Goal: Task Accomplishment & Management: Complete application form

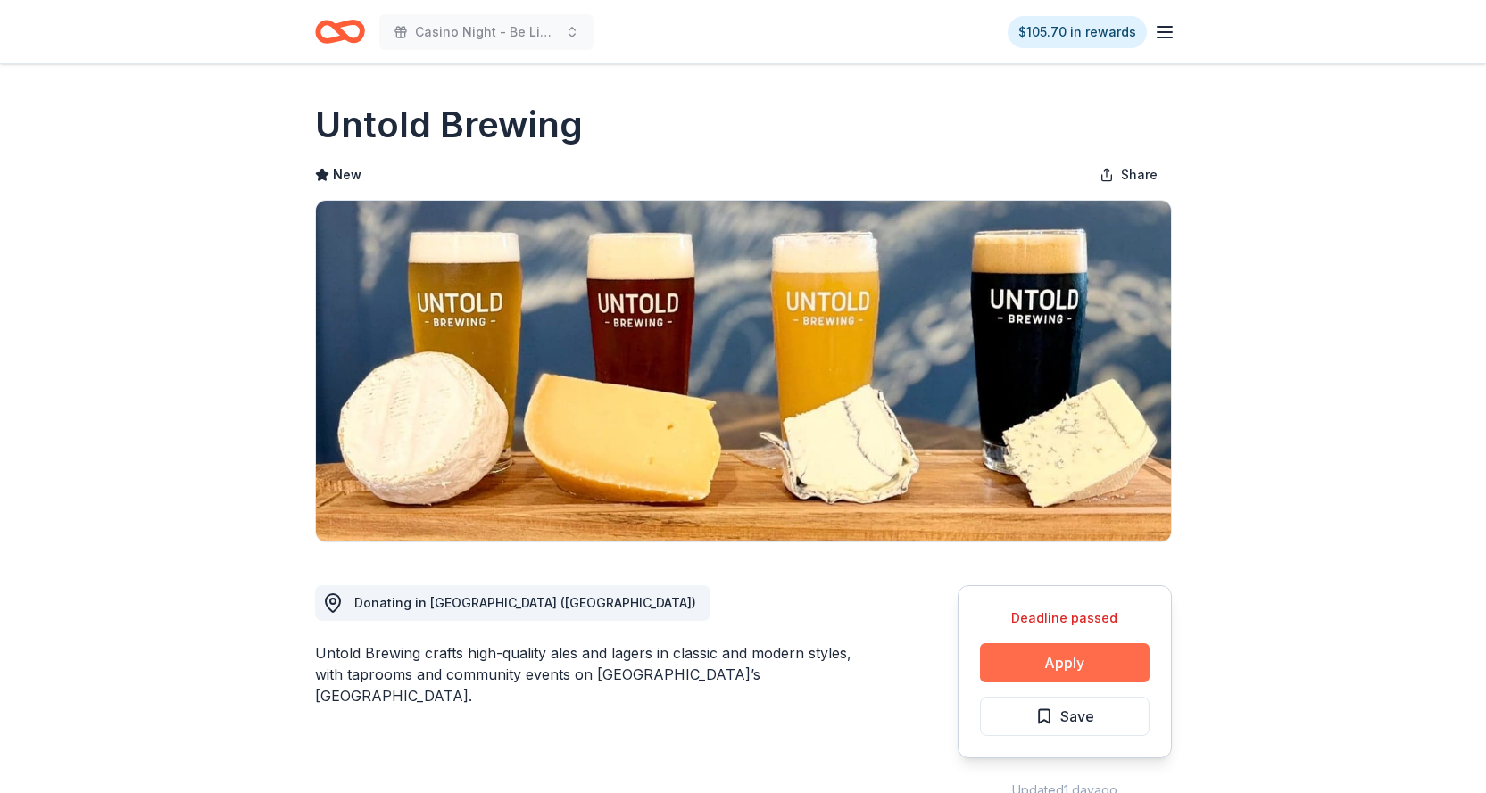
click at [1056, 663] on button "Apply" at bounding box center [1065, 662] width 170 height 39
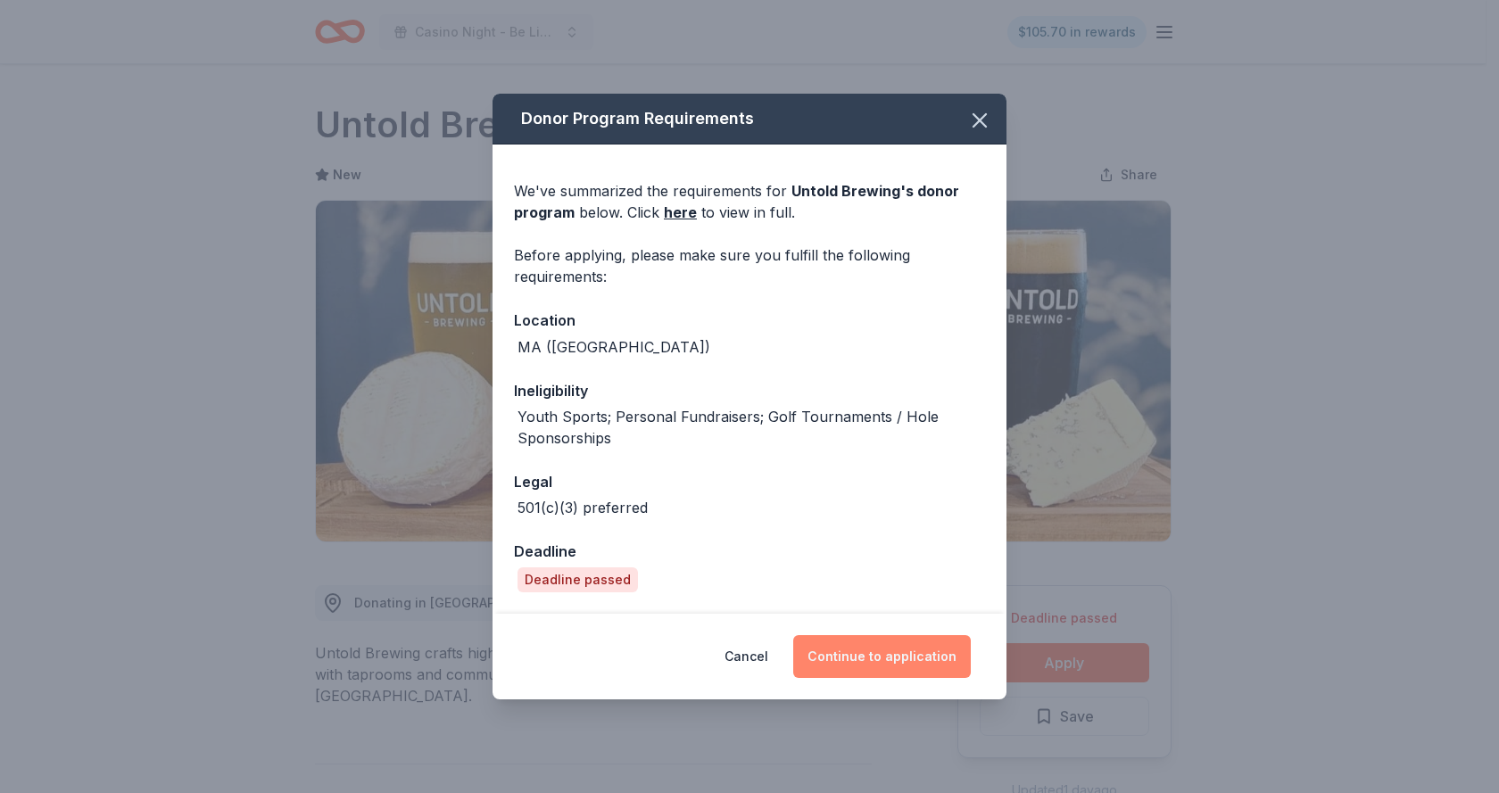
click at [840, 662] on button "Continue to application" at bounding box center [882, 656] width 178 height 43
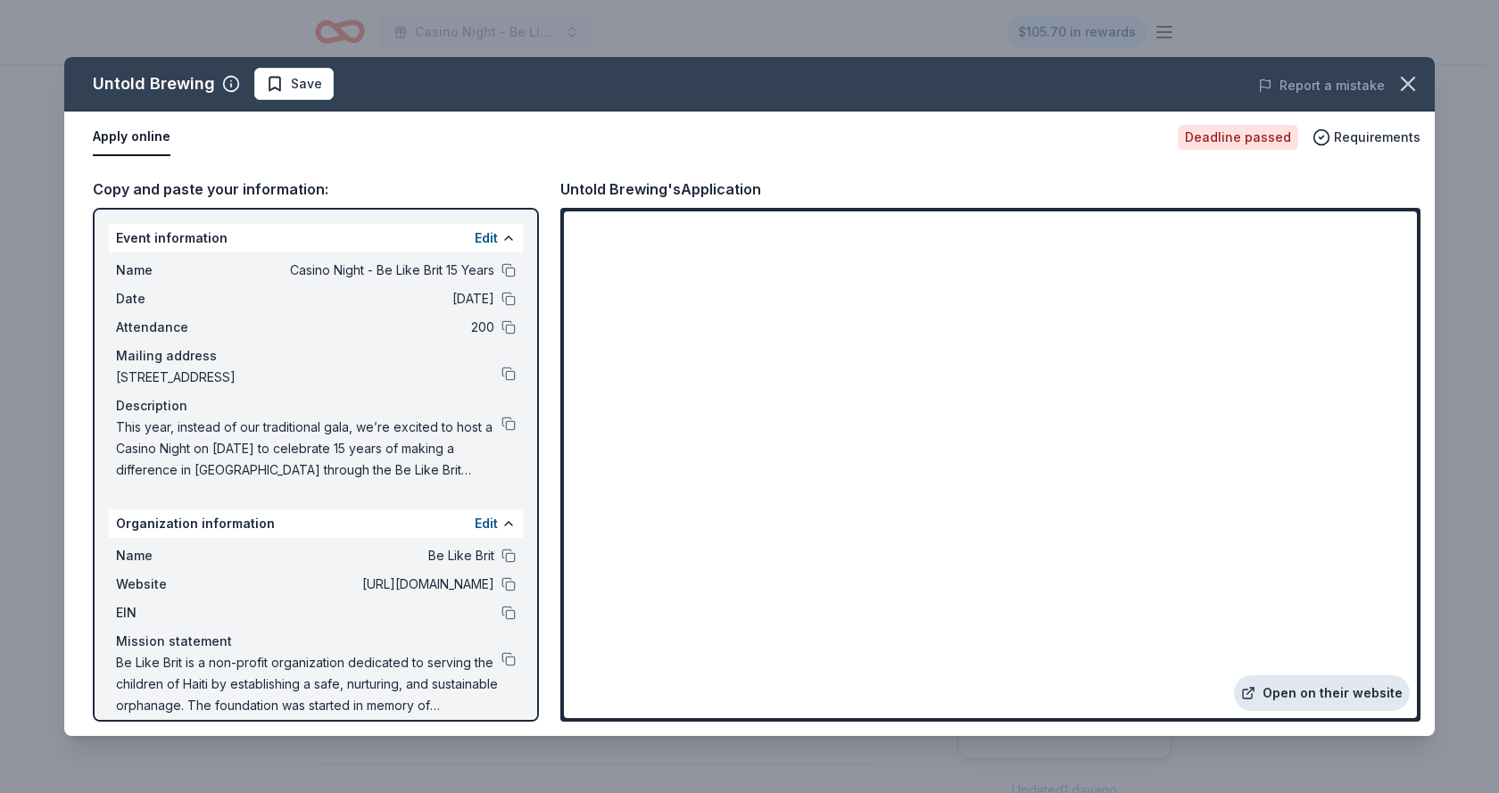
click at [1306, 698] on link "Open on their website" at bounding box center [1322, 693] width 176 height 36
click at [296, 84] on span "Save" at bounding box center [306, 83] width 31 height 21
click at [341, 88] on html "Casino Night - Be Like Brit 15 Years $105.70 in rewards Deadline passed Share U…" at bounding box center [749, 396] width 1499 height 793
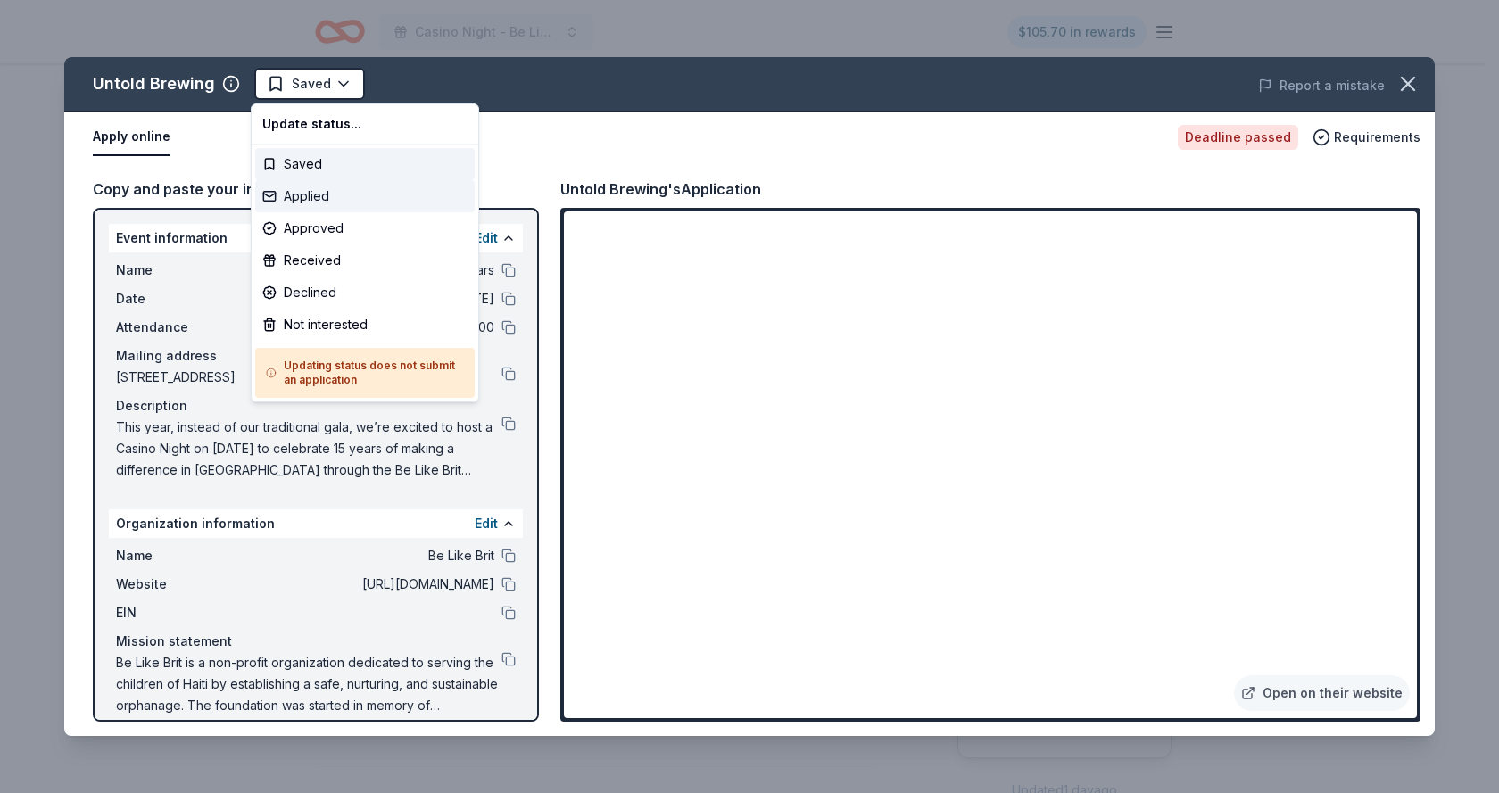
click at [312, 190] on div "Applied" at bounding box center [365, 196] width 220 height 32
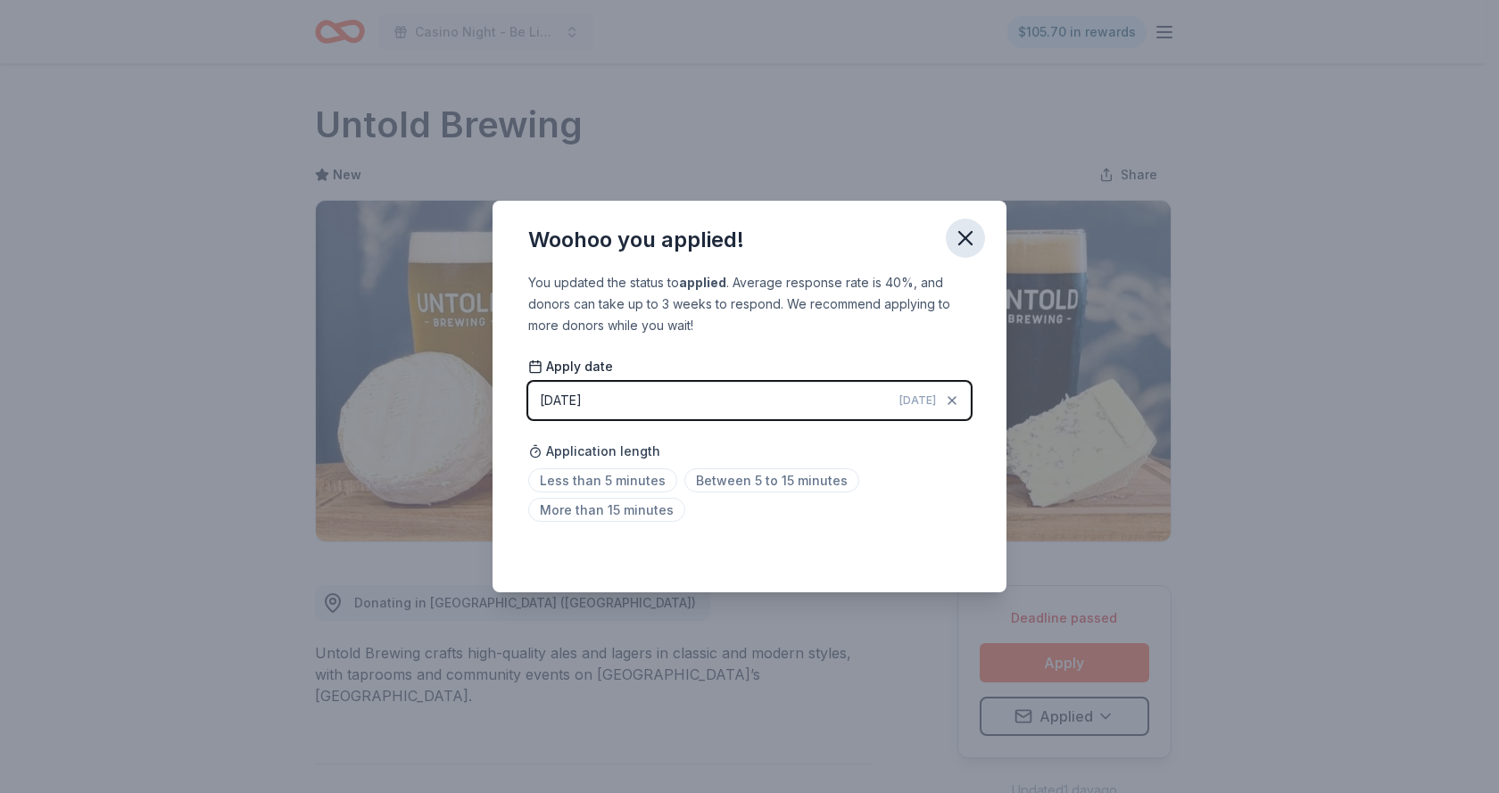
click at [964, 240] on icon "button" at bounding box center [965, 238] width 12 height 12
